Goal: Task Accomplishment & Management: Use online tool/utility

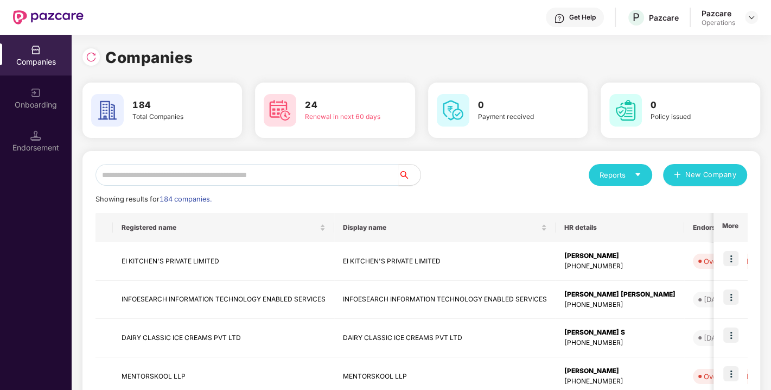
click at [205, 176] on input "text" at bounding box center [247, 175] width 303 height 22
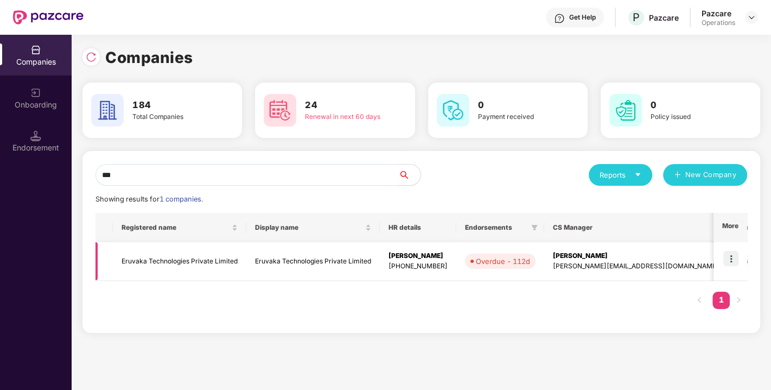
type input "***"
click at [729, 258] on img at bounding box center [731, 258] width 15 height 15
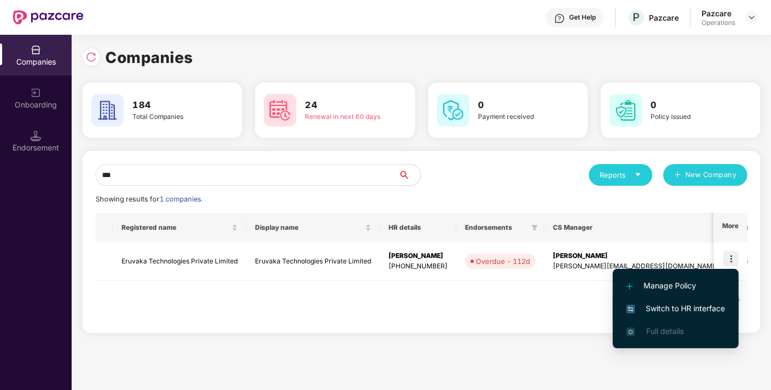
click at [685, 308] on span "Switch to HR interface" at bounding box center [675, 308] width 99 height 12
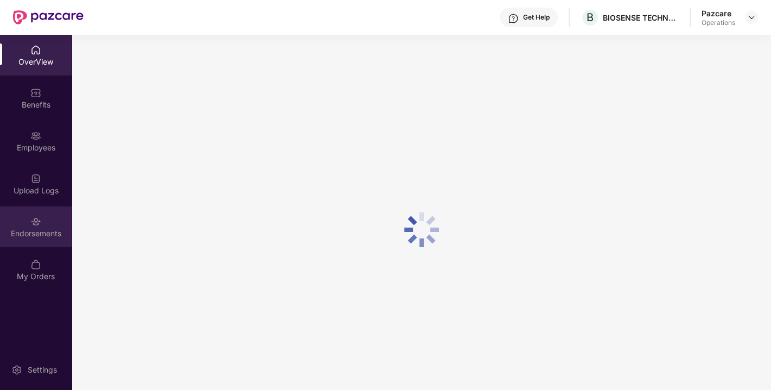
click at [42, 231] on div "Endorsements" at bounding box center [36, 233] width 72 height 11
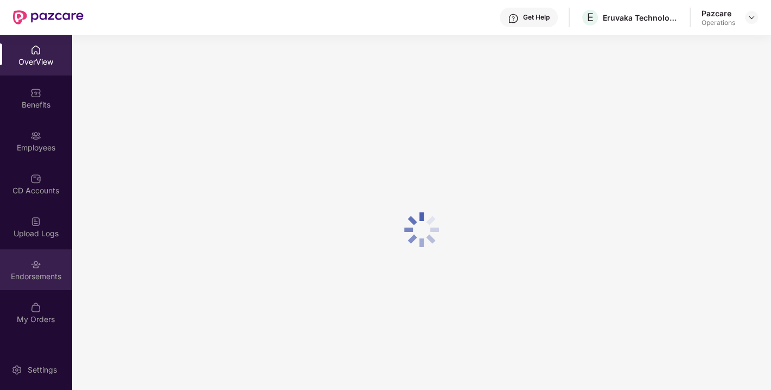
click at [40, 280] on div "Endorsements" at bounding box center [36, 276] width 72 height 11
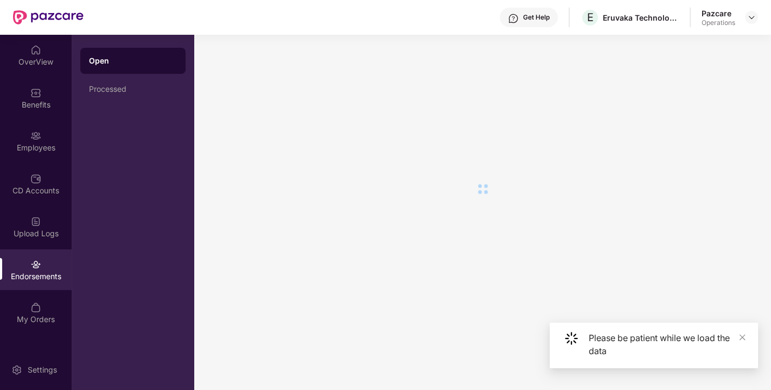
click at [23, 269] on div "Endorsements" at bounding box center [36, 269] width 72 height 41
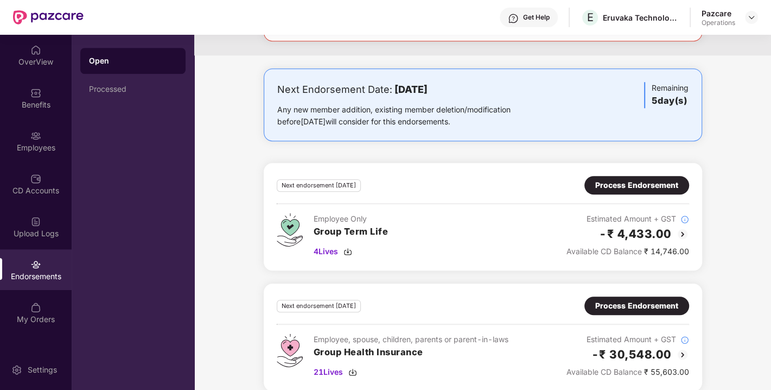
scroll to position [778, 0]
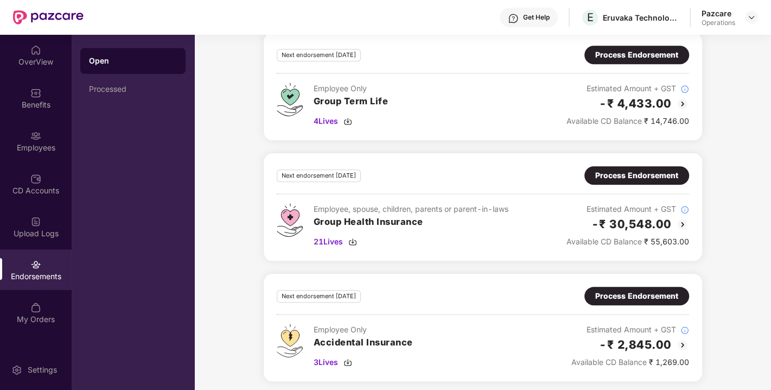
click at [628, 169] on div "Process Endorsement" at bounding box center [637, 175] width 83 height 12
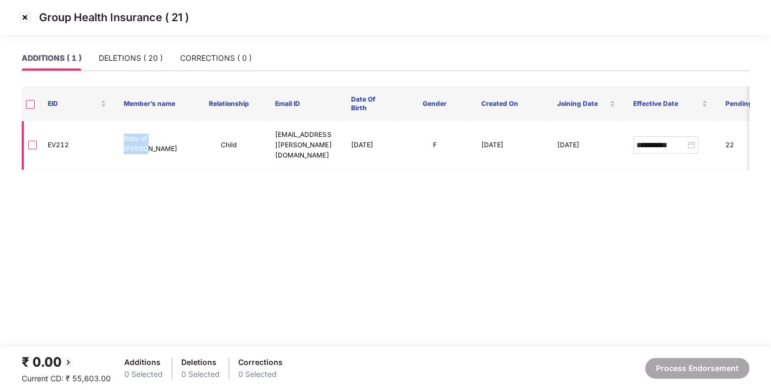
drag, startPoint x: 125, startPoint y: 138, endPoint x: 173, endPoint y: 140, distance: 47.8
click at [173, 140] on p "Baby of [PERSON_NAME]" at bounding box center [153, 144] width 59 height 21
copy p "Baby of [PERSON_NAME]"
click at [23, 19] on img at bounding box center [24, 17] width 17 height 17
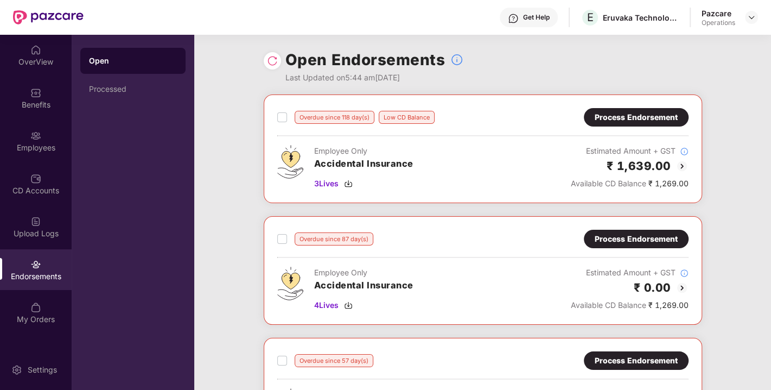
click at [273, 68] on div at bounding box center [272, 60] width 17 height 17
click at [271, 64] on img at bounding box center [272, 60] width 11 height 11
